Goal: Task Accomplishment & Management: Manage account settings

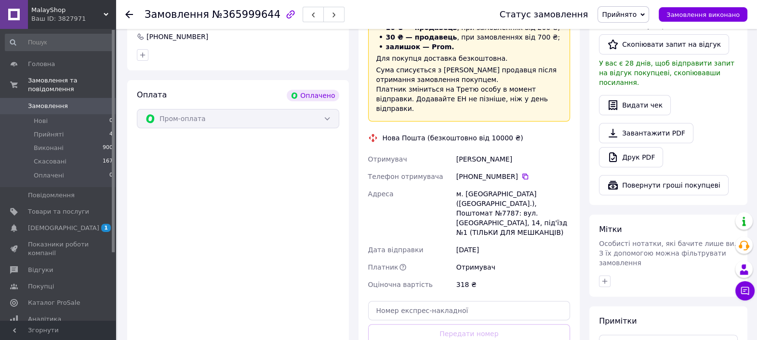
scroll to position [301, 0]
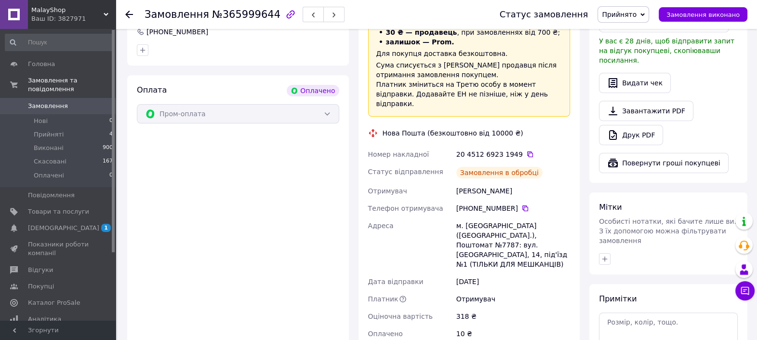
click at [526, 150] on icon at bounding box center [530, 154] width 8 height 8
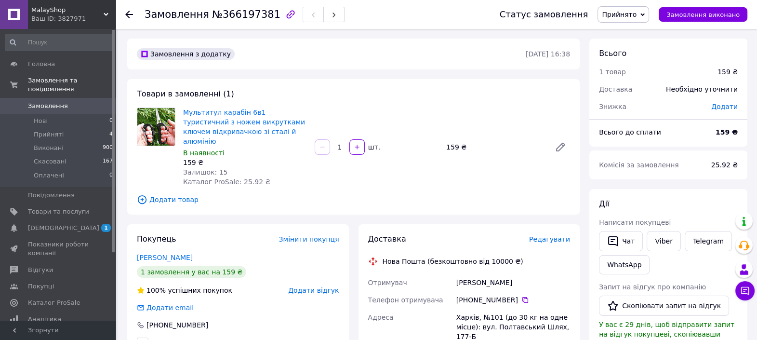
scroll to position [240, 0]
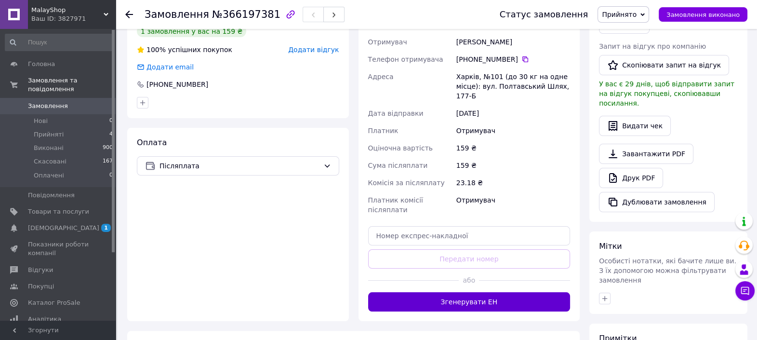
click at [459, 292] on button "Згенерувати ЕН" at bounding box center [469, 301] width 202 height 19
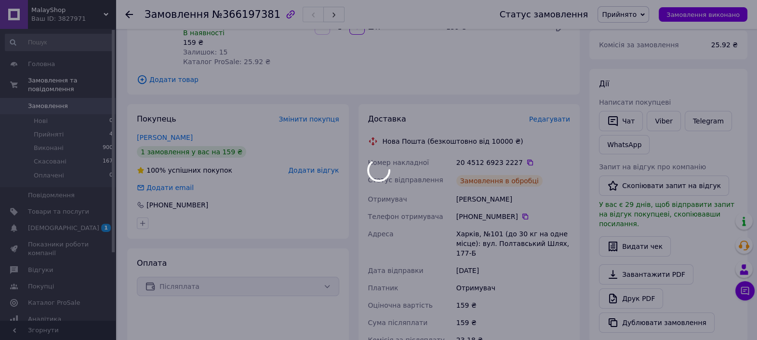
scroll to position [120, 0]
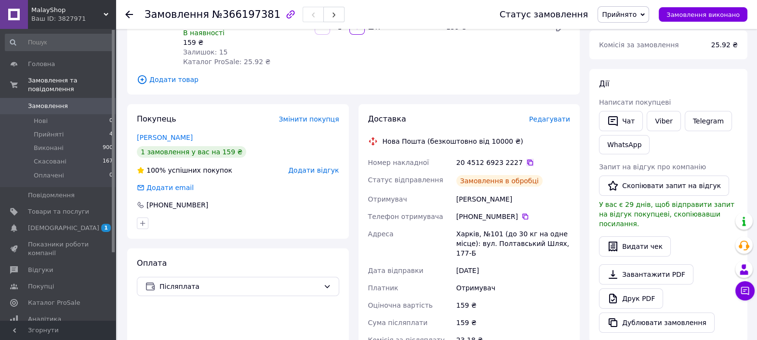
click at [526, 158] on icon at bounding box center [530, 162] width 8 height 8
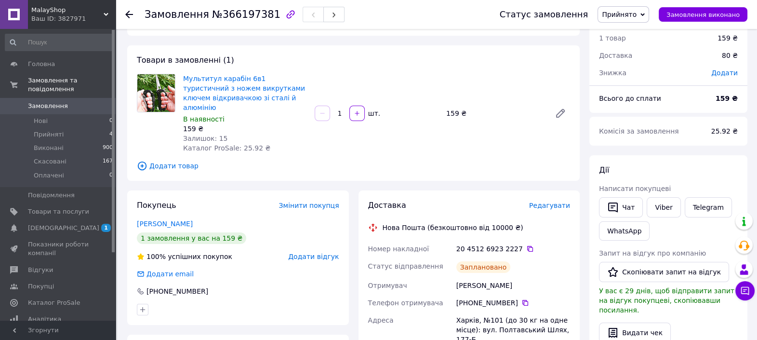
scroll to position [0, 0]
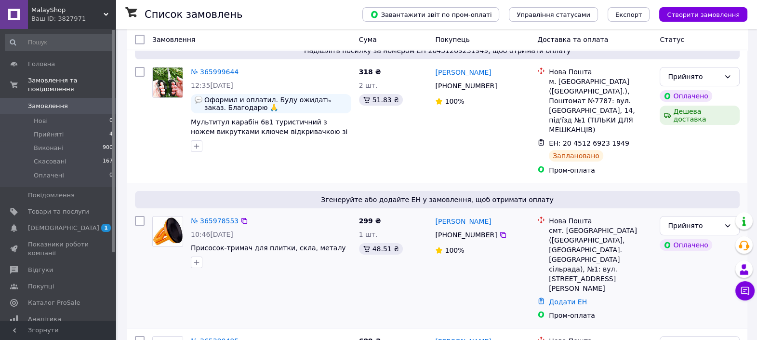
scroll to position [181, 0]
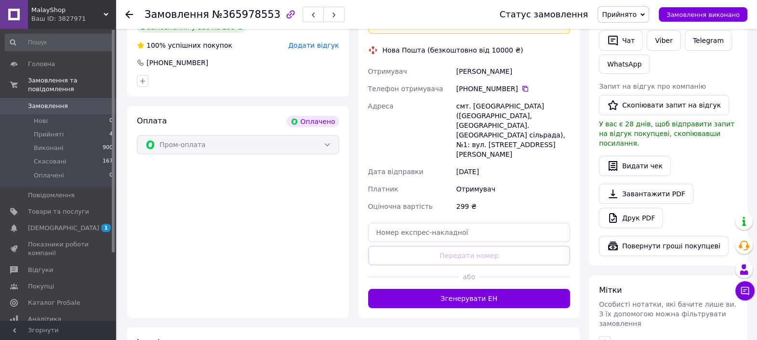
scroll to position [240, 0]
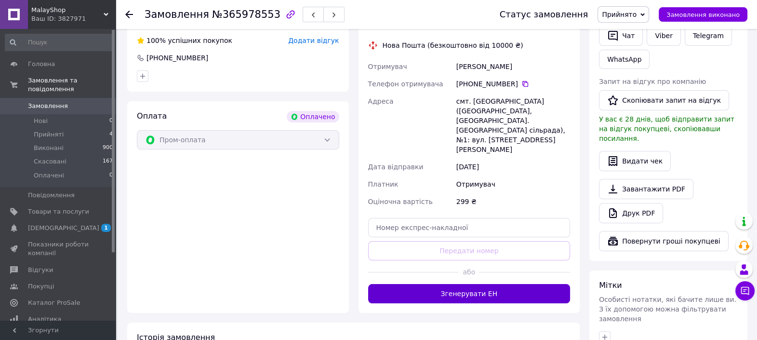
click at [434, 284] on button "Згенерувати ЕН" at bounding box center [469, 293] width 202 height 19
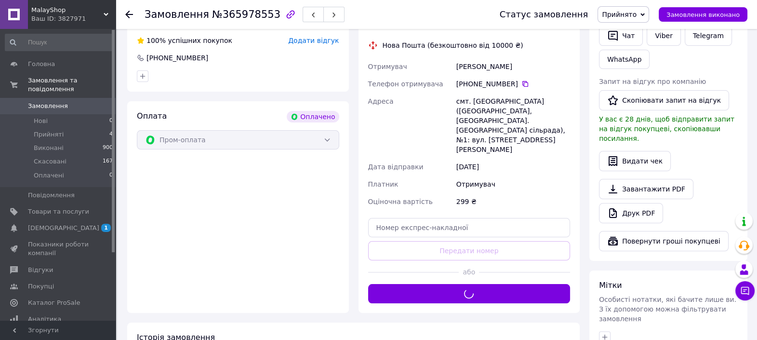
scroll to position [120, 0]
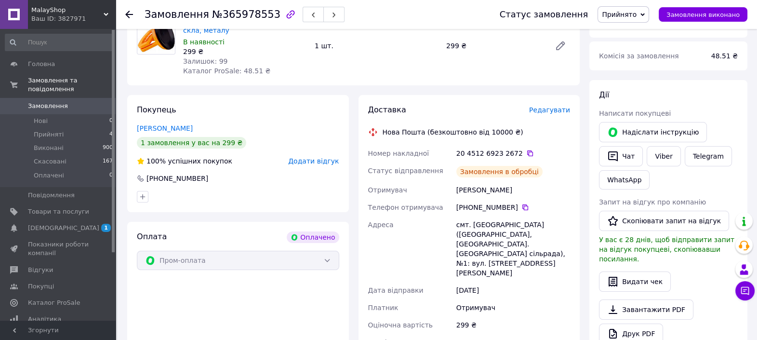
click at [526, 152] on icon at bounding box center [530, 153] width 8 height 8
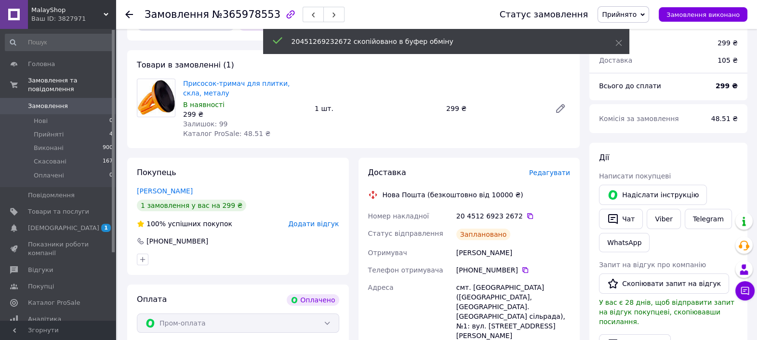
scroll to position [0, 0]
